Goal: Navigation & Orientation: Find specific page/section

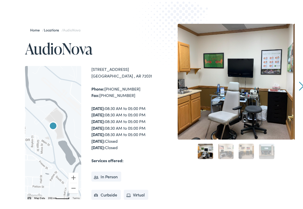
scroll to position [51, 0]
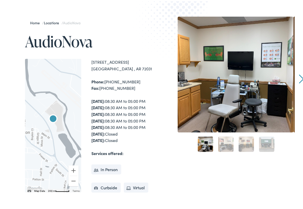
drag, startPoint x: 115, startPoint y: 68, endPoint x: 123, endPoint y: 69, distance: 8.3
click at [123, 69] on div "[STREET_ADDRESS]" at bounding box center [122, 63] width 62 height 13
copy div "72031"
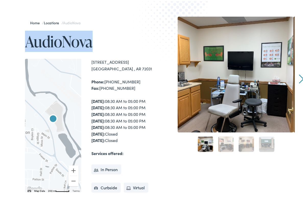
drag, startPoint x: 92, startPoint y: 43, endPoint x: 28, endPoint y: 42, distance: 64.1
click at [28, 42] on h1 "AudioNova" at bounding box center [89, 40] width 129 height 17
copy h1 "AudioNova"
click at [140, 19] on img at bounding box center [178, 25] width 94 height 103
drag, startPoint x: 121, startPoint y: 50, endPoint x: 120, endPoint y: 46, distance: 4.0
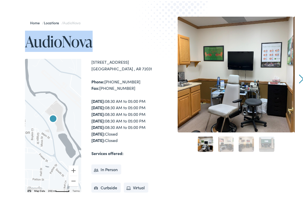
click at [120, 46] on div "Home / Locations / AudioNova AudioNova ← Move left → Move right ↑ Move up ↓ Mov…" at bounding box center [82, 154] width 141 height 278
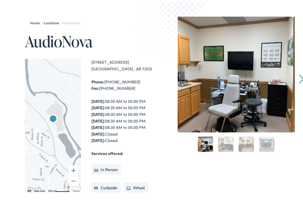
click at [165, 89] on div "Home / Locations / AudioNova AudioNova ← Move left → Move right ↑ Move up ↓ Mov…" at bounding box center [153, 154] width 283 height 278
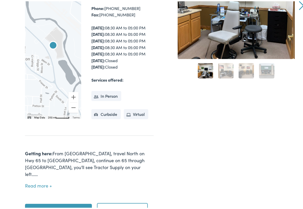
scroll to position [153, 0]
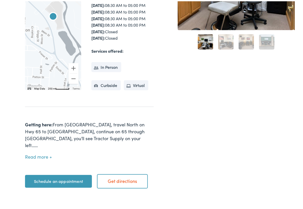
click at [36, 158] on button "Read more" at bounding box center [38, 155] width 27 height 5
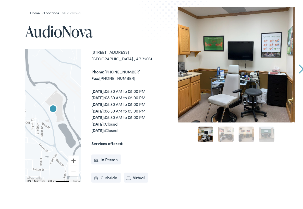
scroll to position [0, 0]
